Goal: Task Accomplishment & Management: Manage account settings

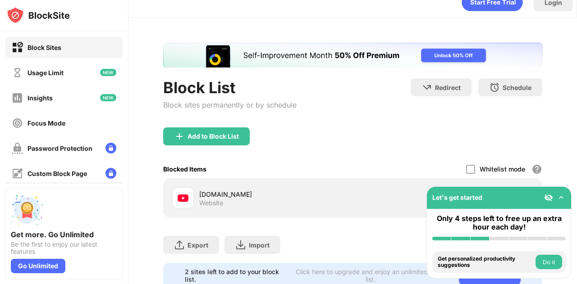
scroll to position [49, 0]
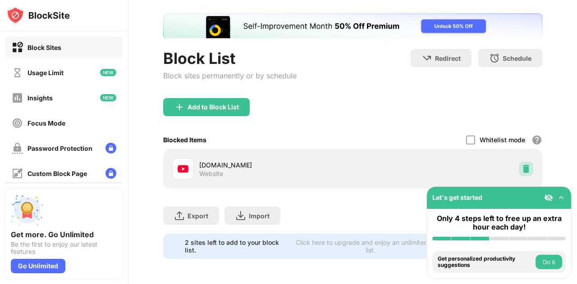
click at [519, 168] on div at bounding box center [526, 169] width 14 height 14
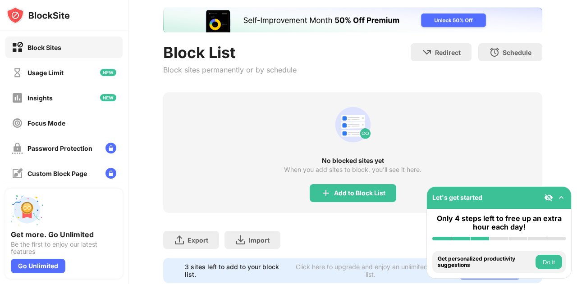
scroll to position [0, 0]
